Goal: Task Accomplishment & Management: Use online tool/utility

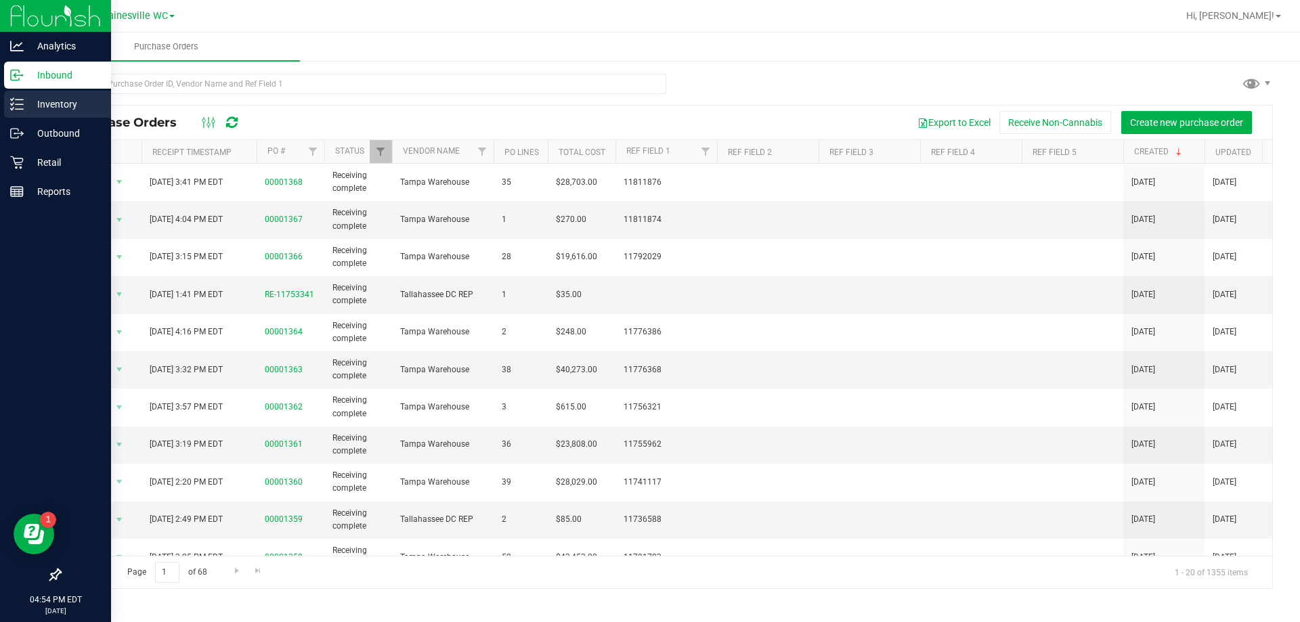
click at [16, 104] on line at bounding box center [19, 104] width 7 height 0
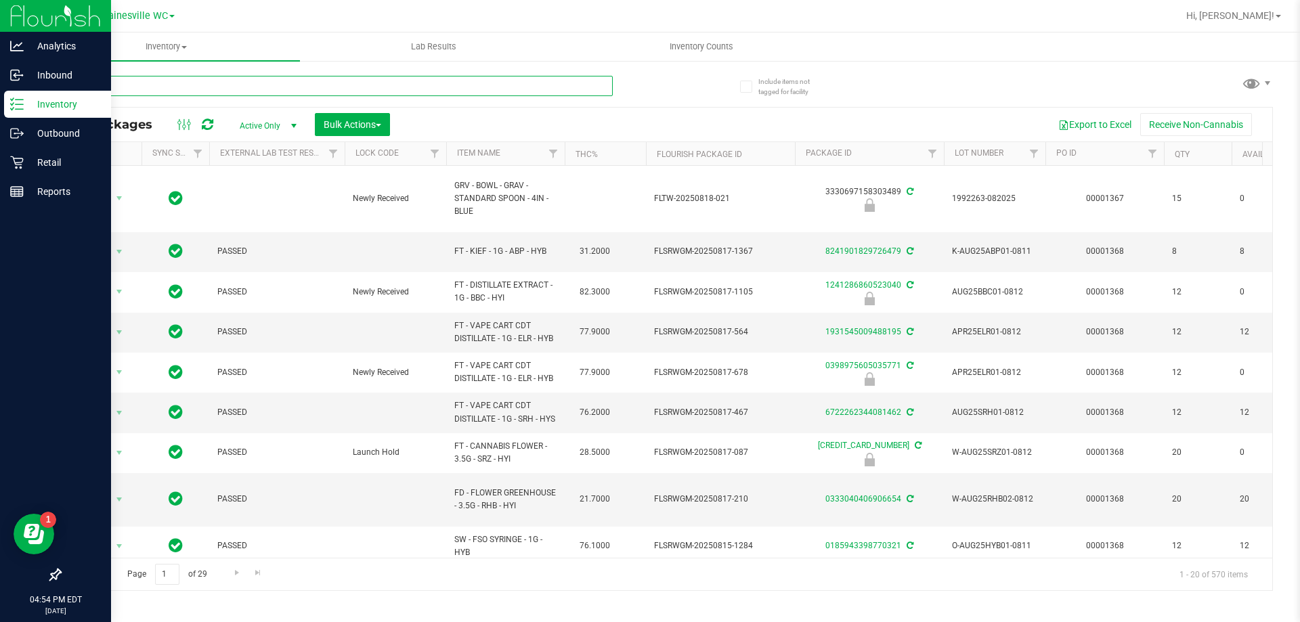
click at [177, 87] on input "text" at bounding box center [336, 86] width 553 height 20
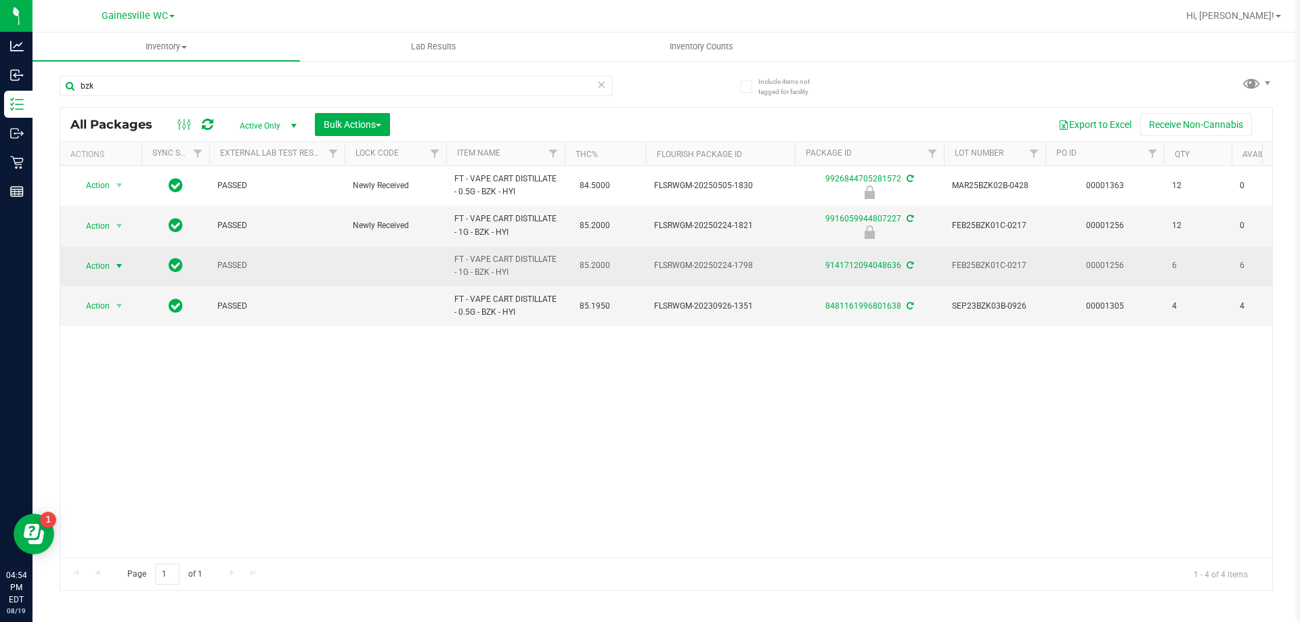
click at [111, 263] on span "select" at bounding box center [119, 266] width 17 height 19
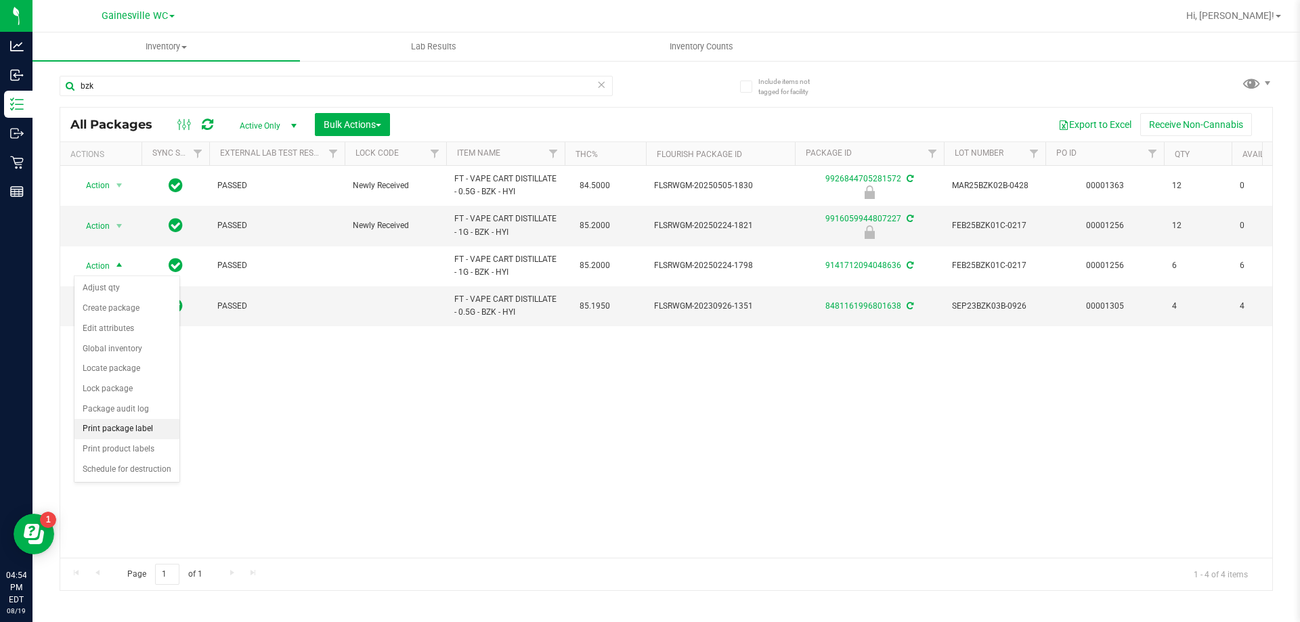
click at [112, 435] on li "Print package label" at bounding box center [126, 429] width 105 height 20
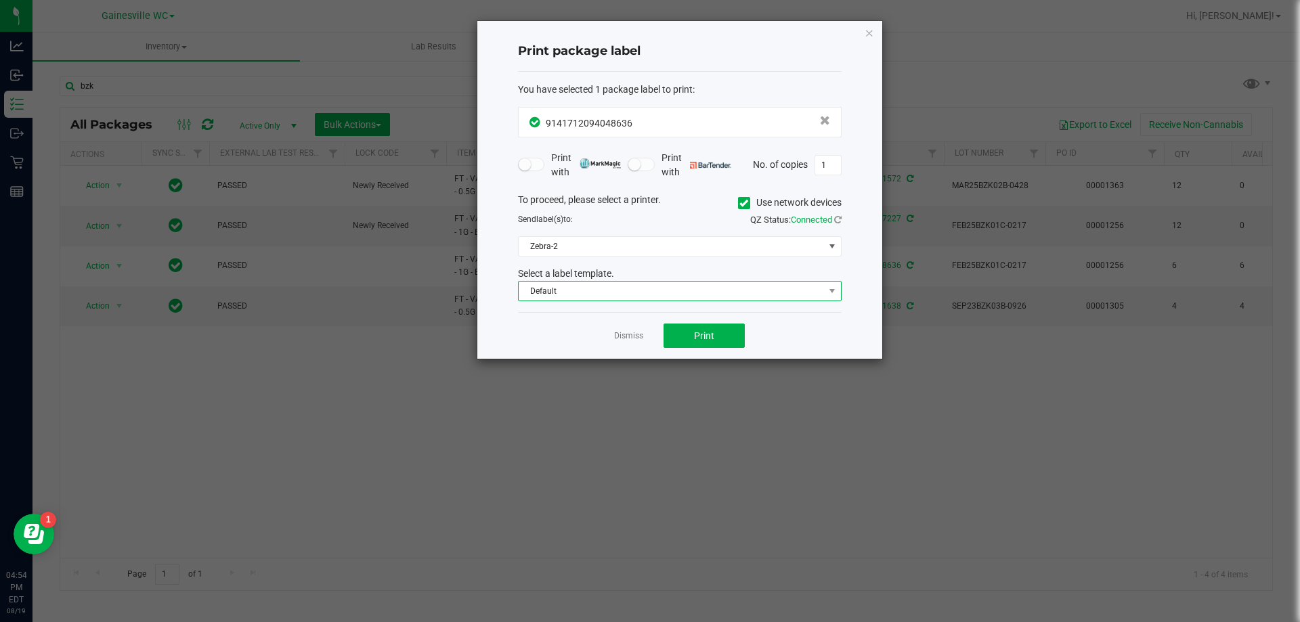
click at [692, 291] on span "Default" at bounding box center [671, 291] width 305 height 19
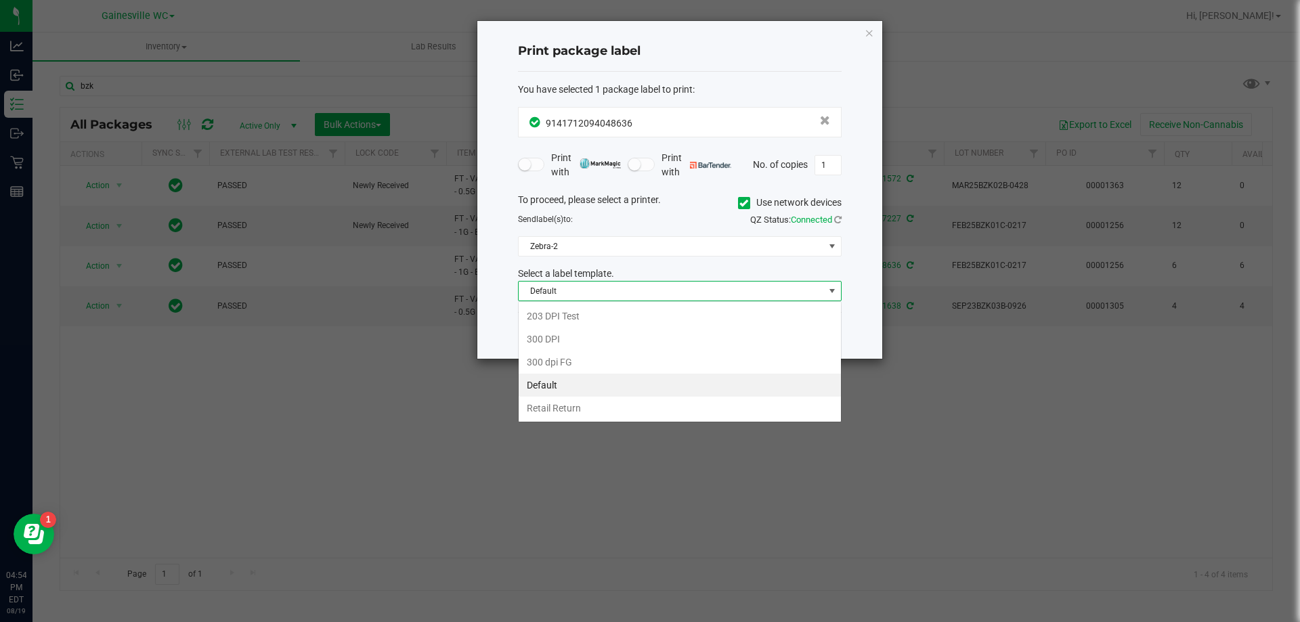
scroll to position [20, 324]
click at [595, 387] on li "Default" at bounding box center [680, 385] width 322 height 23
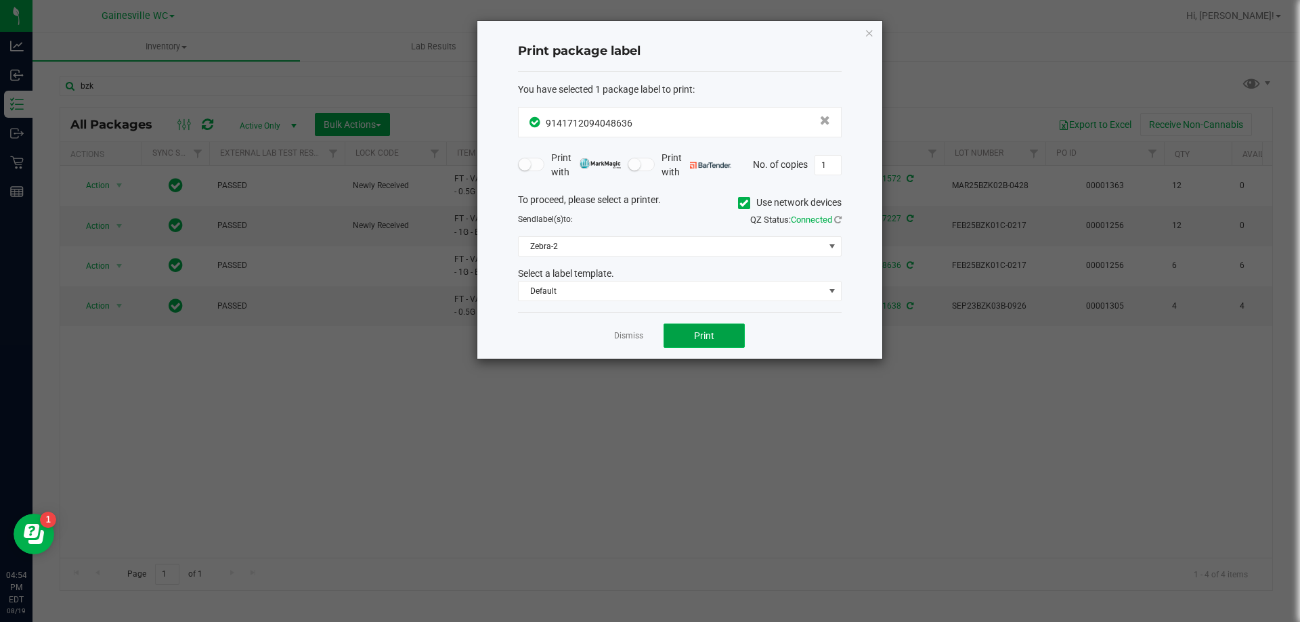
click at [708, 333] on span "Print" at bounding box center [704, 335] width 20 height 11
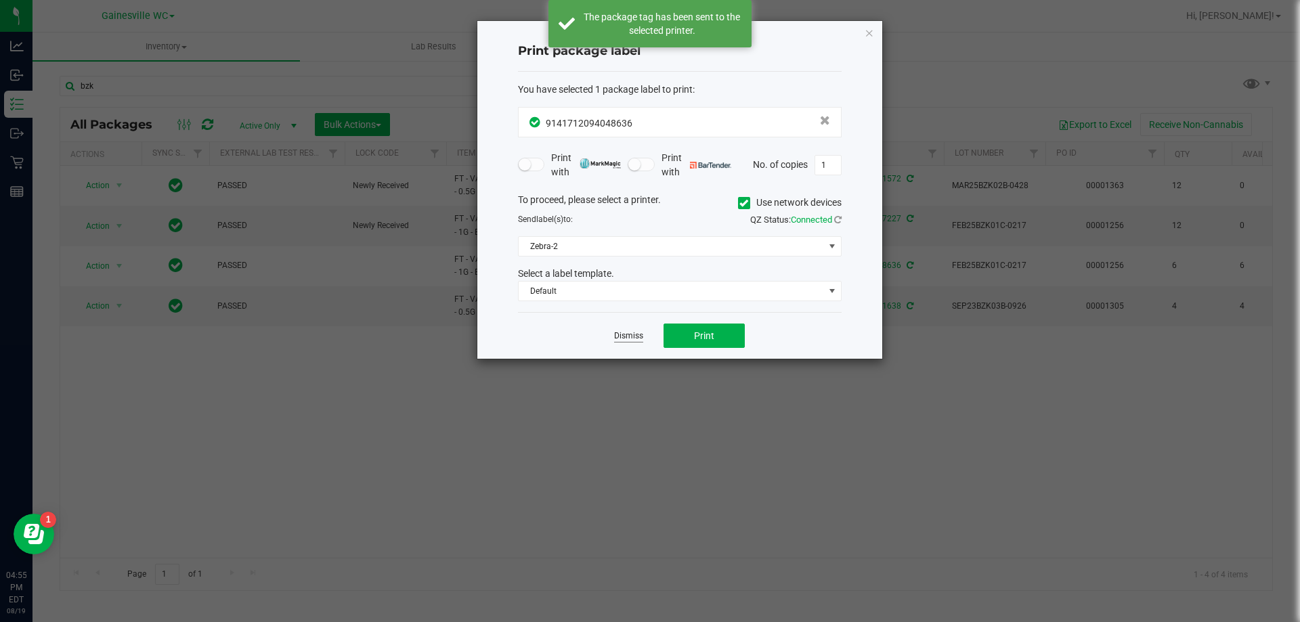
click at [625, 335] on link "Dismiss" at bounding box center [628, 336] width 29 height 12
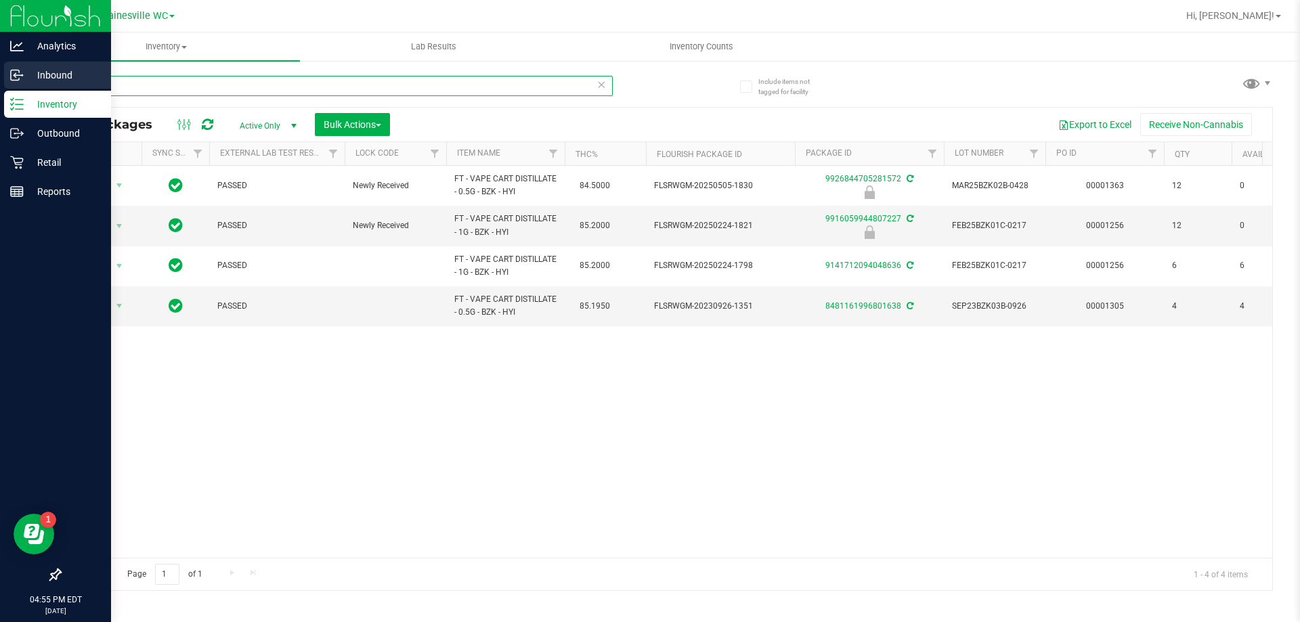
drag, startPoint x: 112, startPoint y: 87, endPoint x: 32, endPoint y: 74, distance: 81.0
click at [32, 74] on div "Analytics Inbound Inventory Outbound Retail Reports 04:55 PM EDT [DATE] 08/19 G…" at bounding box center [650, 311] width 1300 height 622
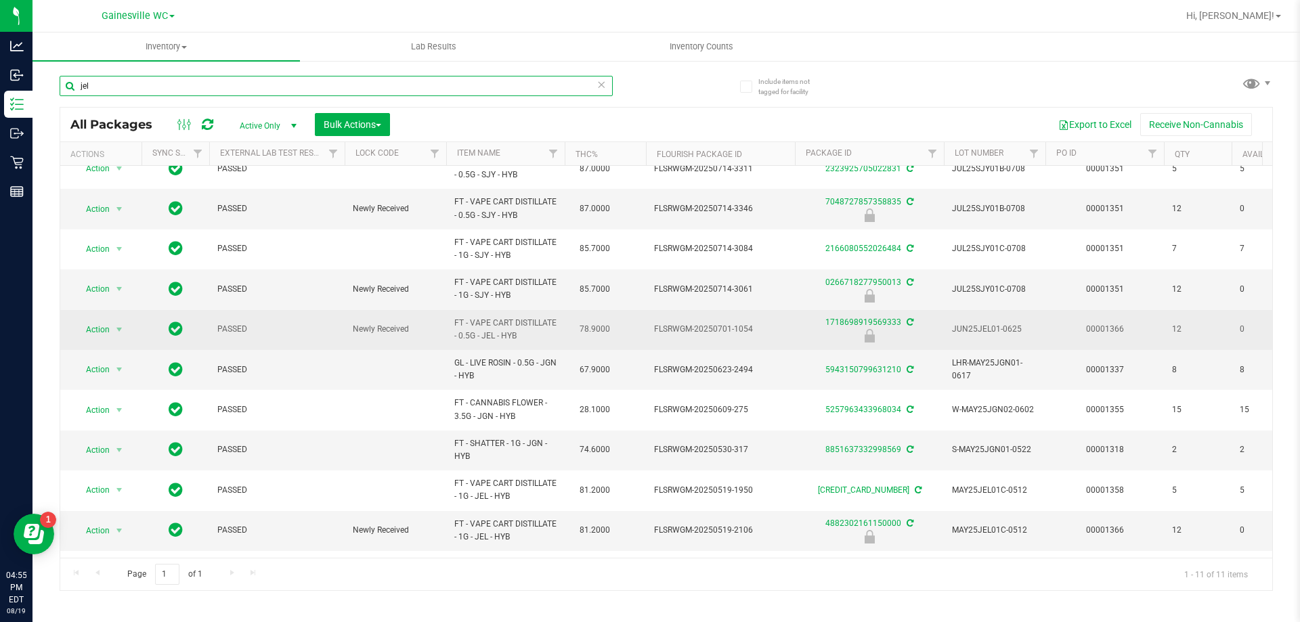
scroll to position [60, 0]
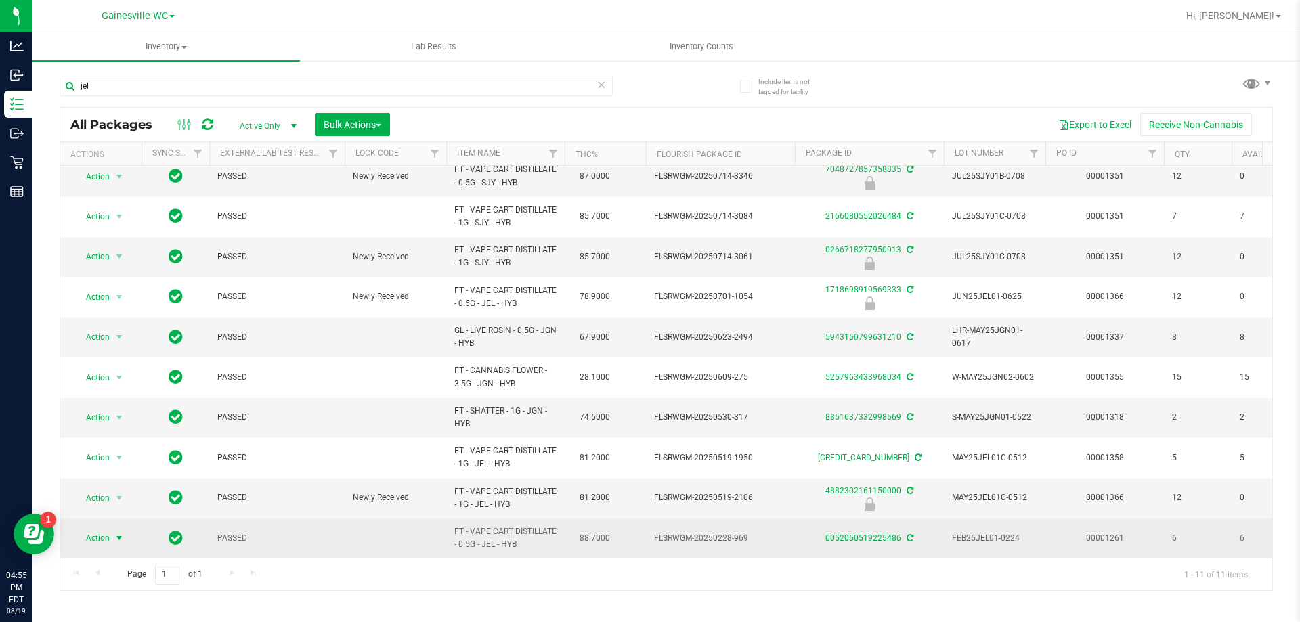
click at [115, 533] on span "select" at bounding box center [119, 538] width 11 height 11
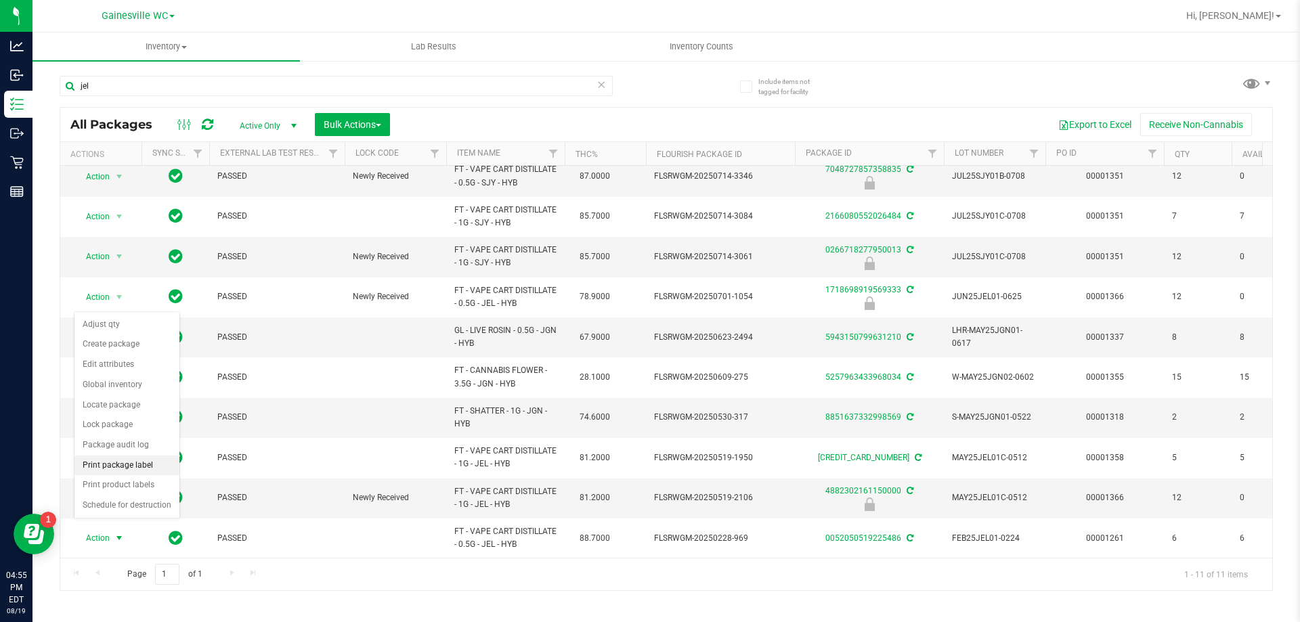
click at [126, 469] on li "Print package label" at bounding box center [126, 466] width 105 height 20
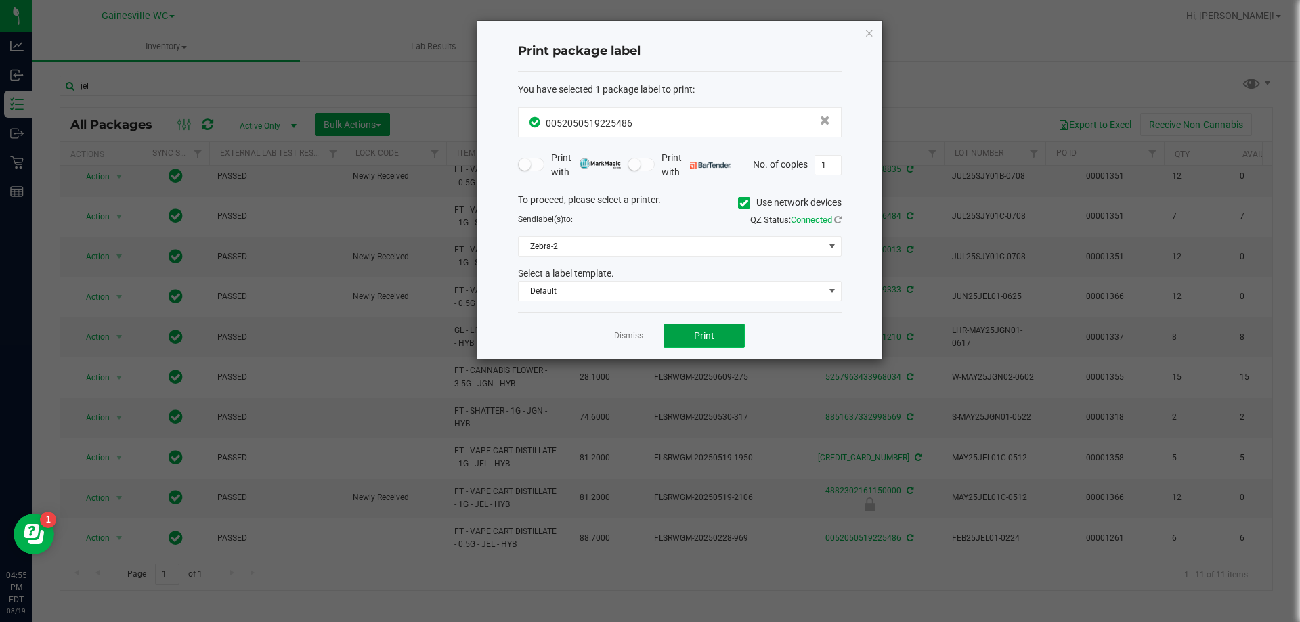
click at [708, 346] on button "Print" at bounding box center [704, 336] width 81 height 24
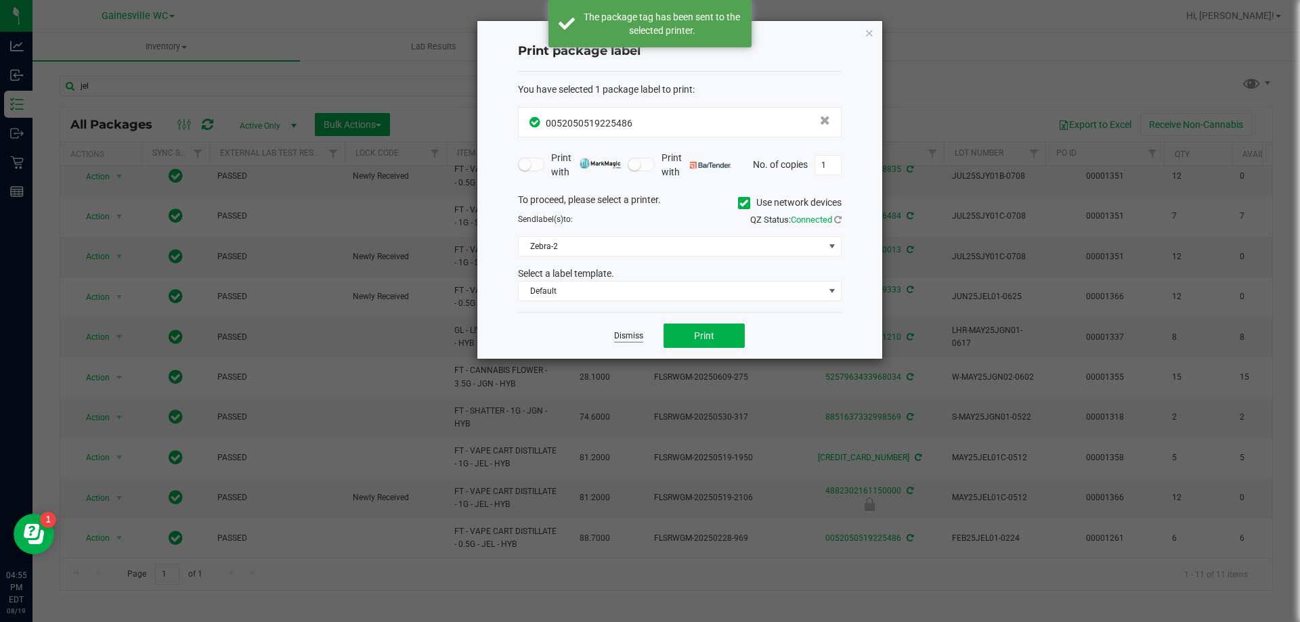
click at [622, 334] on link "Dismiss" at bounding box center [628, 336] width 29 height 12
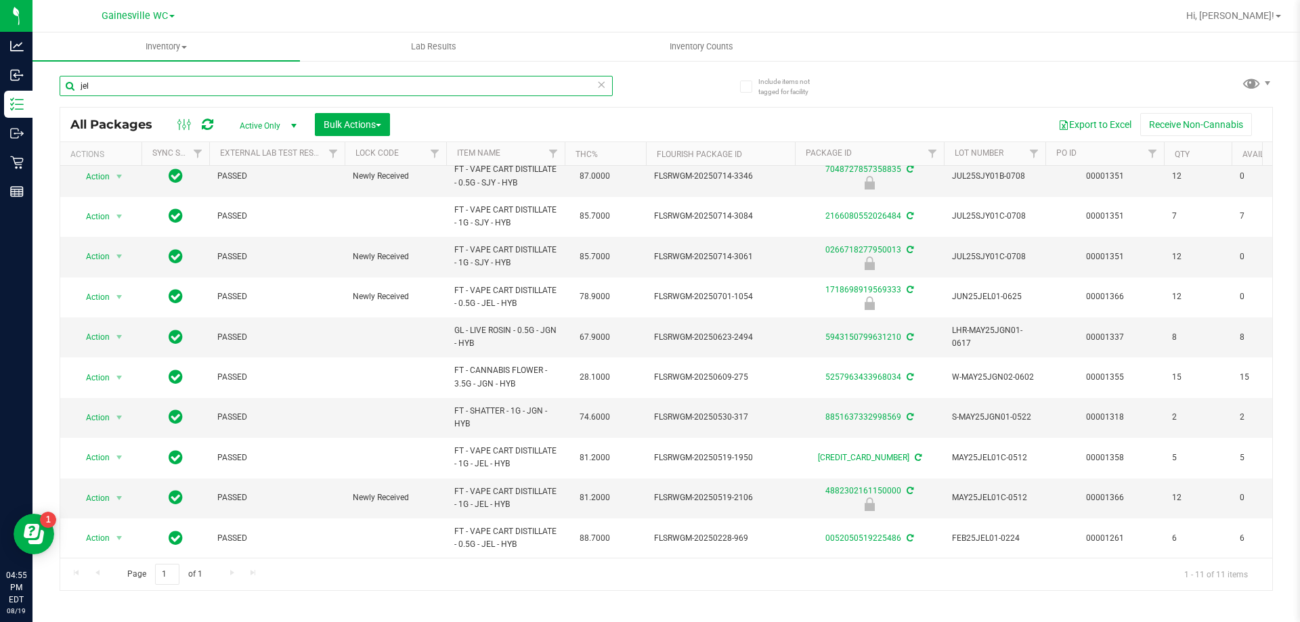
drag, startPoint x: 148, startPoint y: 87, endPoint x: 51, endPoint y: 78, distance: 97.9
click at [53, 78] on div "Include items not tagged for facility jel All Packages Active Only Active Only …" at bounding box center [667, 266] width 1268 height 413
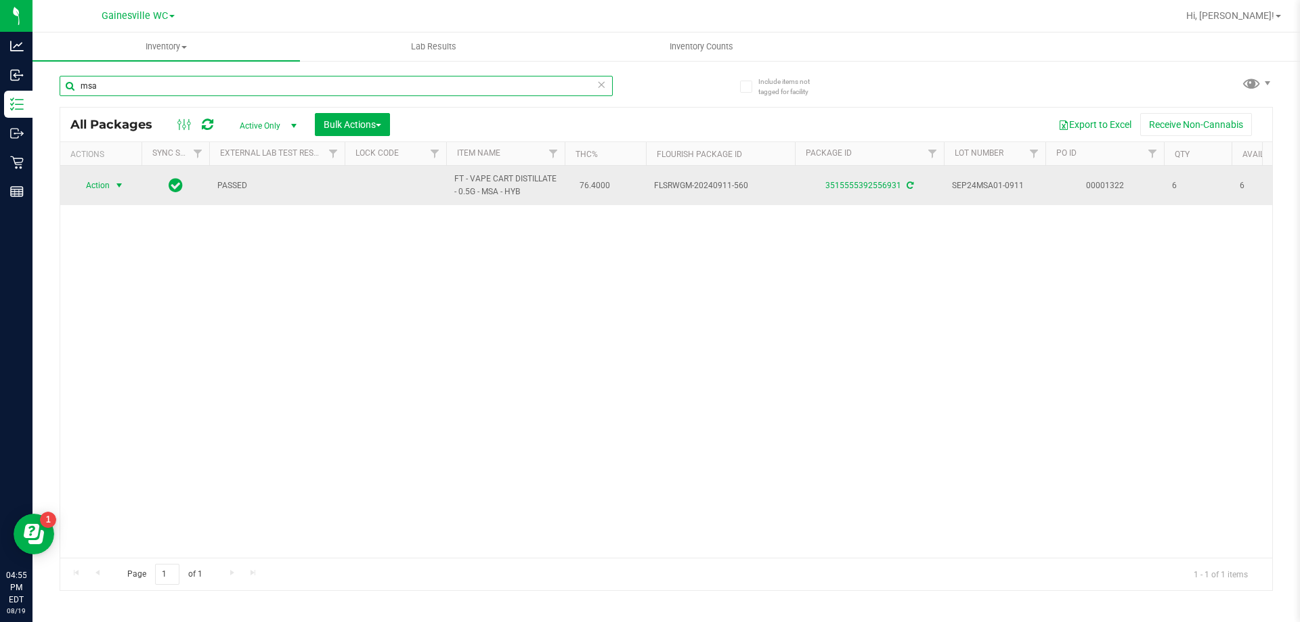
type input "msa"
click at [116, 184] on span "select" at bounding box center [119, 185] width 11 height 11
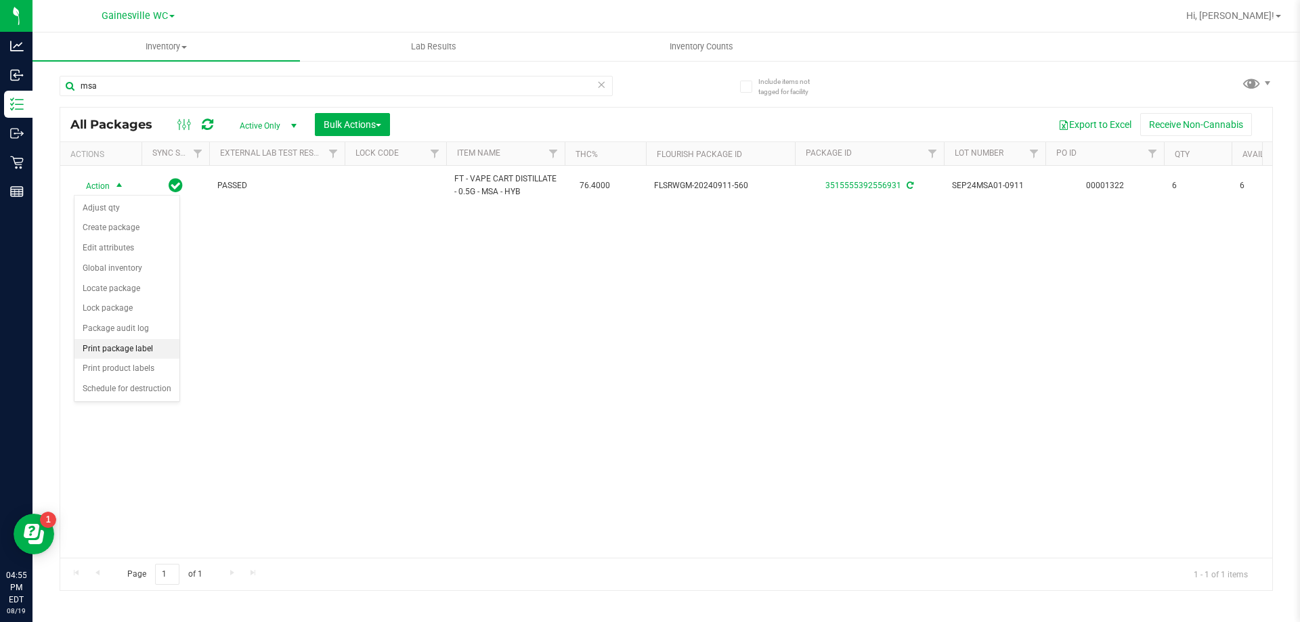
click at [125, 346] on li "Print package label" at bounding box center [126, 349] width 105 height 20
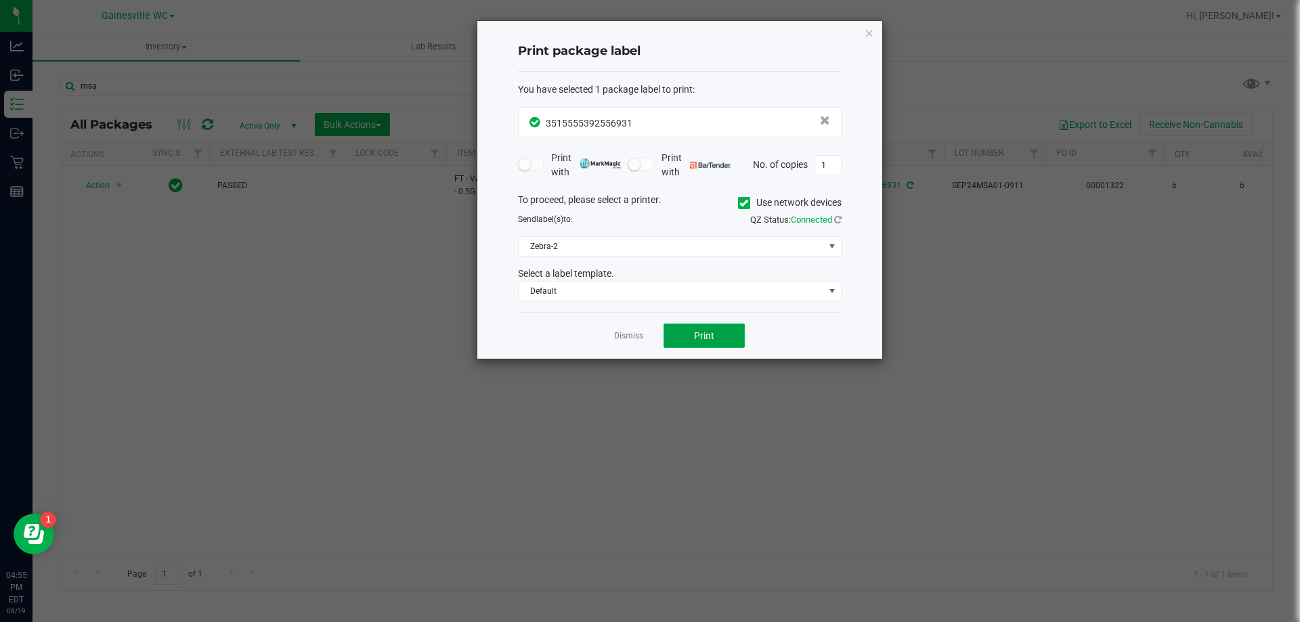
click at [699, 336] on span "Print" at bounding box center [704, 335] width 20 height 11
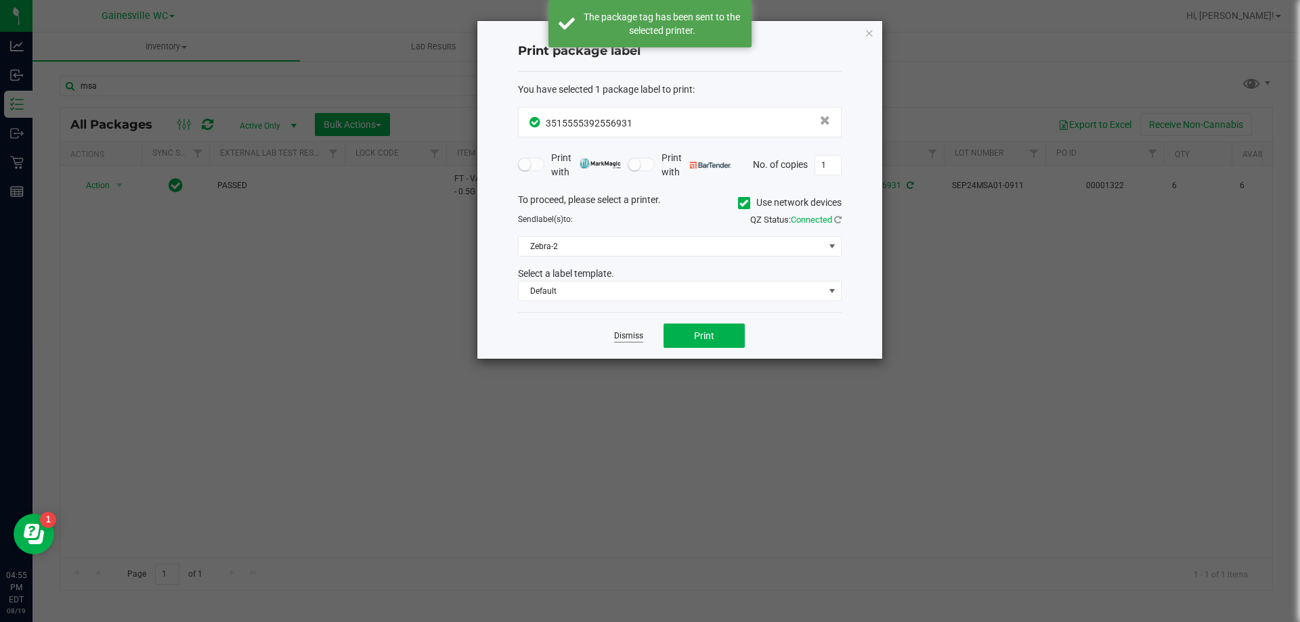
click at [634, 334] on link "Dismiss" at bounding box center [628, 336] width 29 height 12
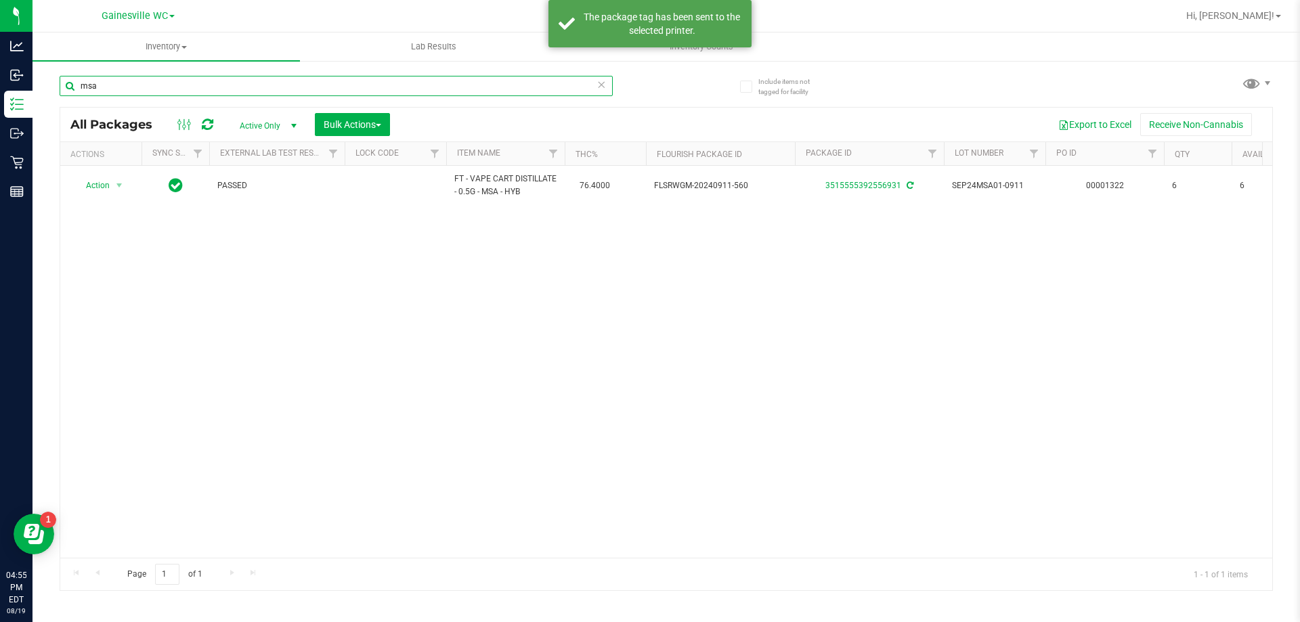
drag, startPoint x: 157, startPoint y: 95, endPoint x: 47, endPoint y: 87, distance: 110.7
click at [47, 87] on div "Include items not tagged for facility msa All Packages Active Only Active Only …" at bounding box center [667, 266] width 1268 height 413
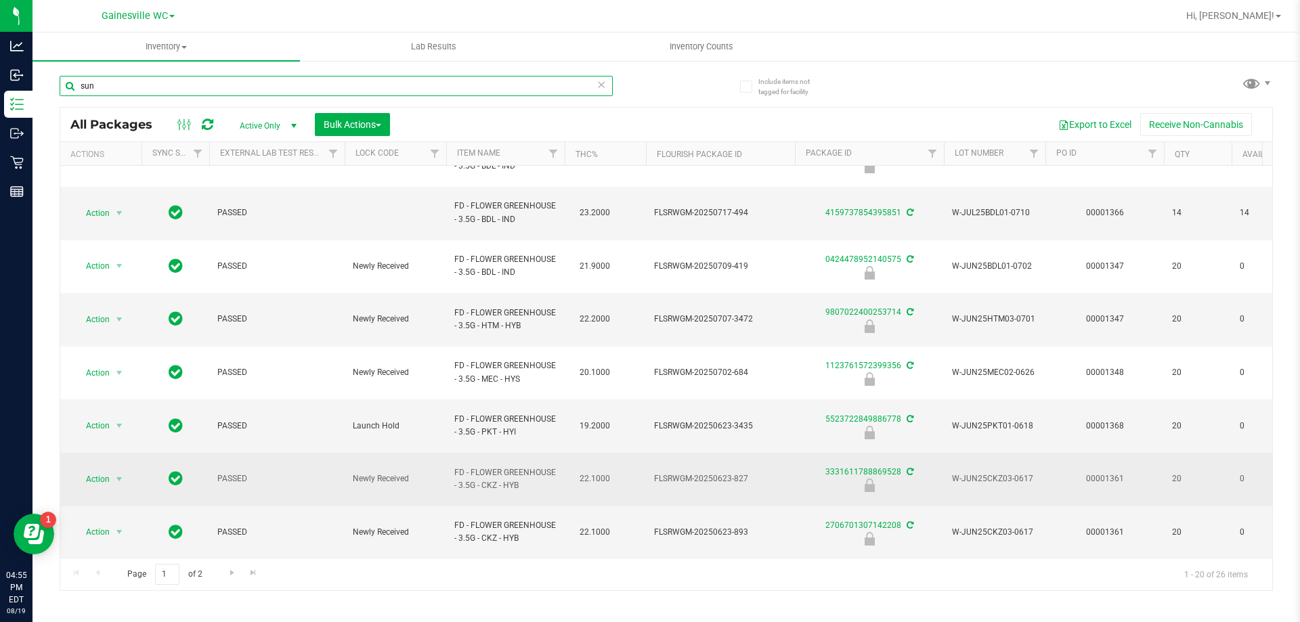
scroll to position [422, 0]
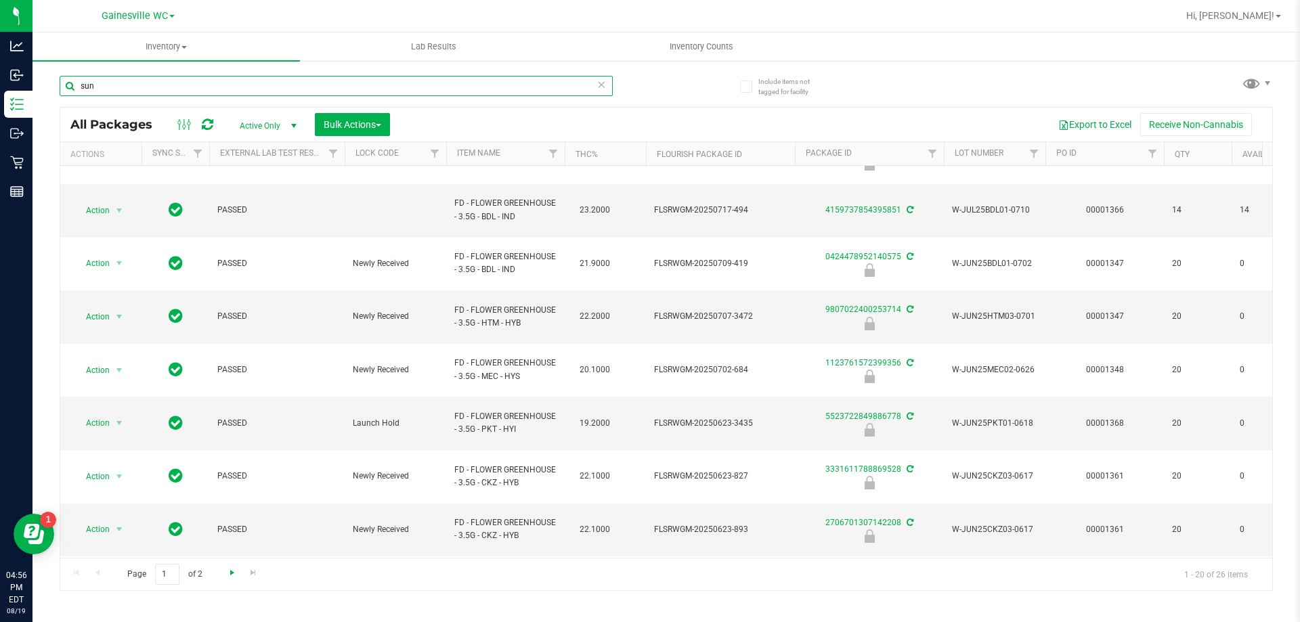
type input "sun"
click at [227, 575] on span "Go to the next page" at bounding box center [232, 572] width 11 height 11
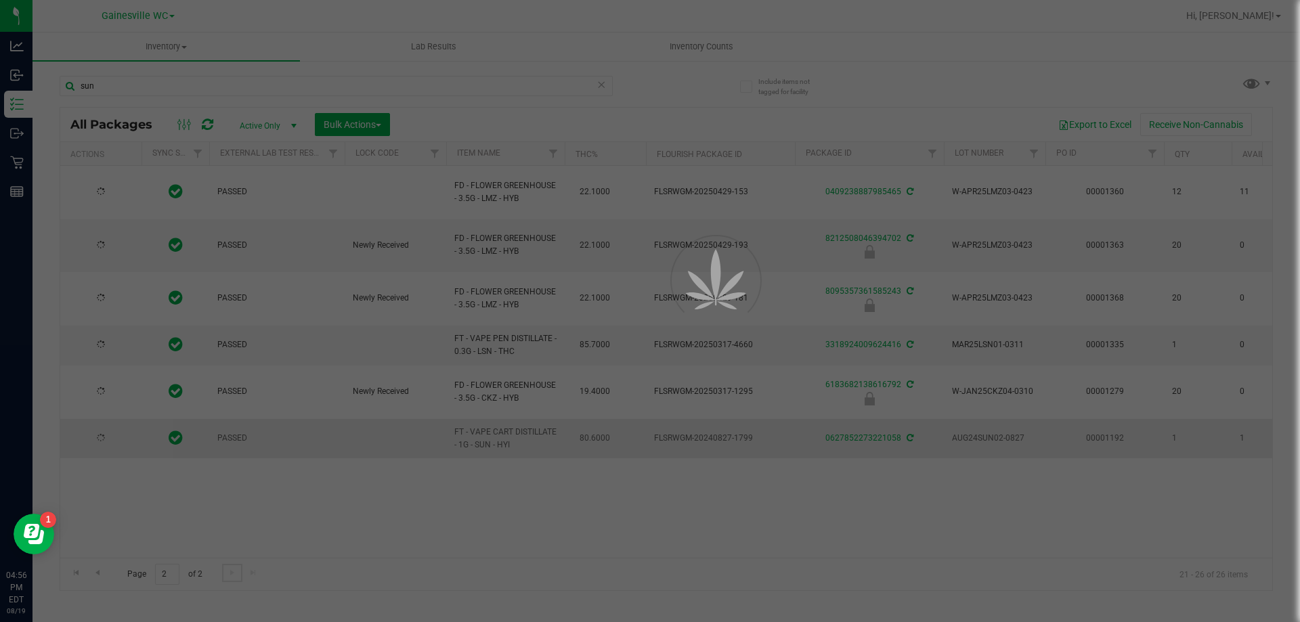
scroll to position [0, 0]
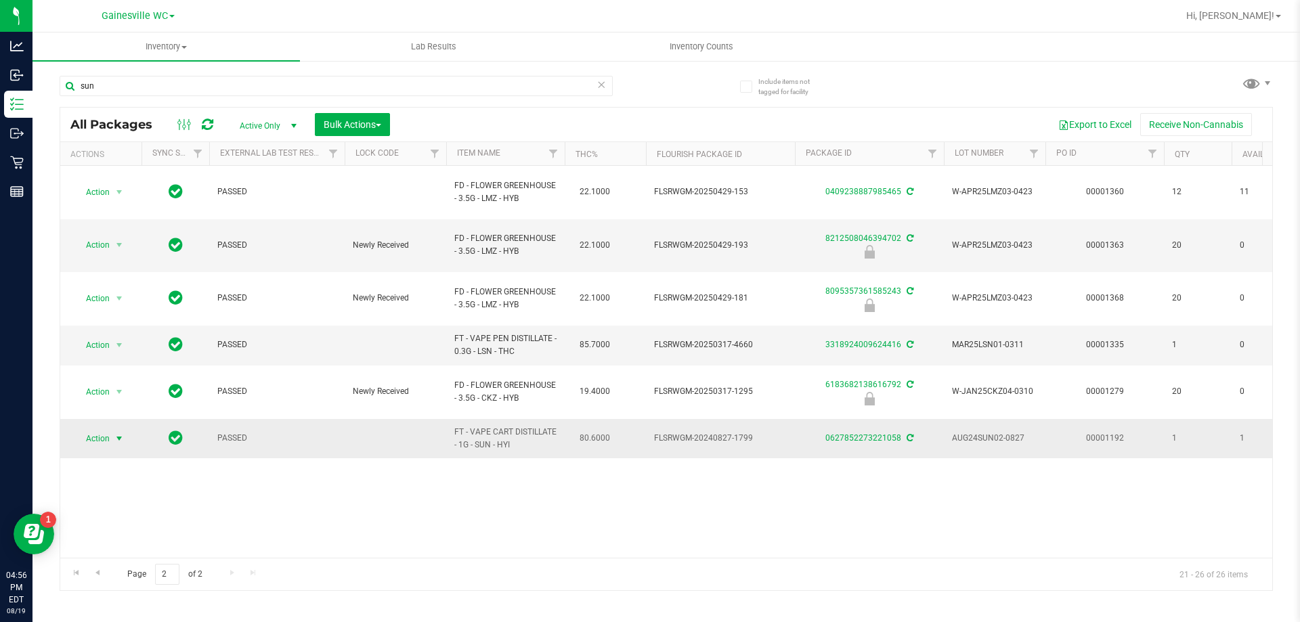
click at [108, 429] on span "Action" at bounding box center [92, 438] width 37 height 19
click at [117, 553] on li "Print package label" at bounding box center [126, 550] width 105 height 20
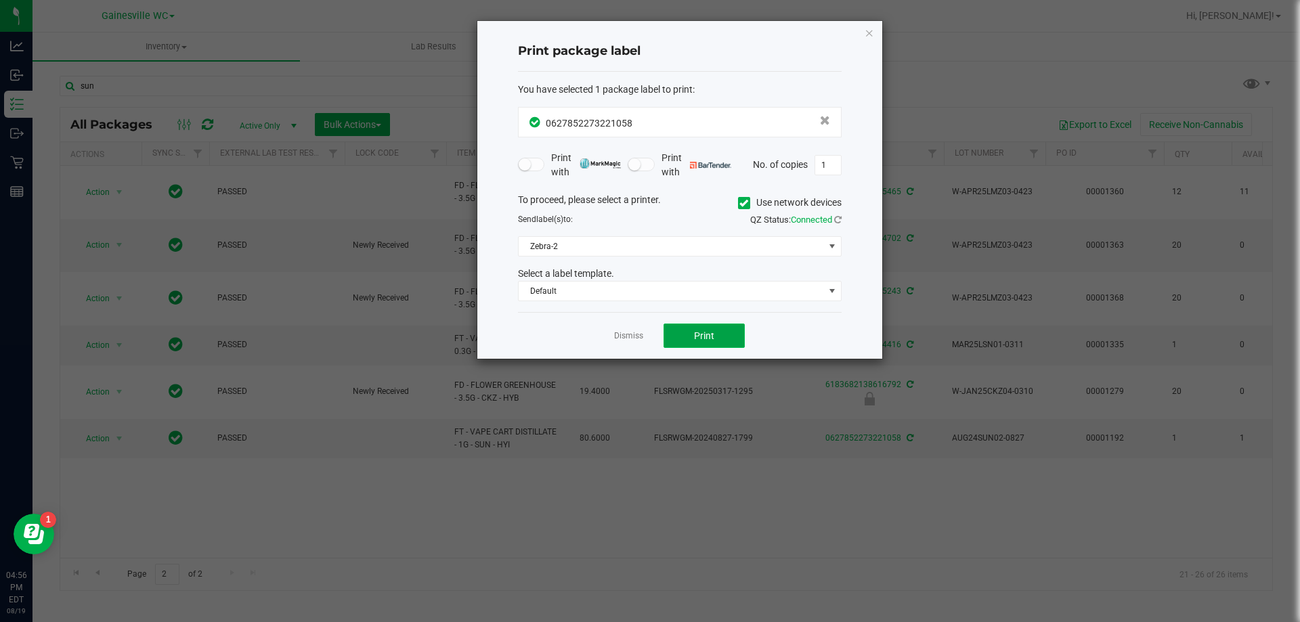
click at [699, 345] on button "Print" at bounding box center [704, 336] width 81 height 24
